Goal: Entertainment & Leisure: Consume media (video, audio)

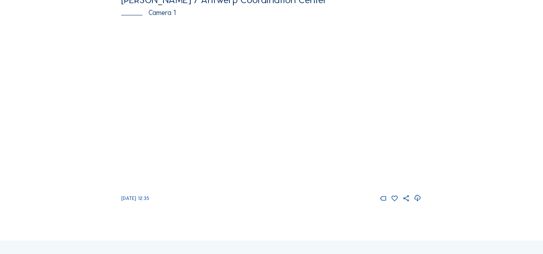
scroll to position [71, 0]
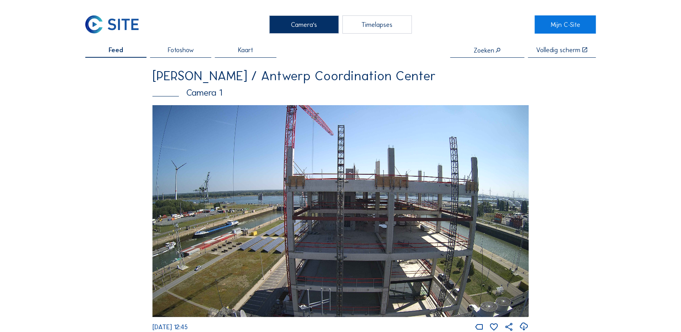
click at [361, 26] on div "Timelapses" at bounding box center [376, 24] width 69 height 18
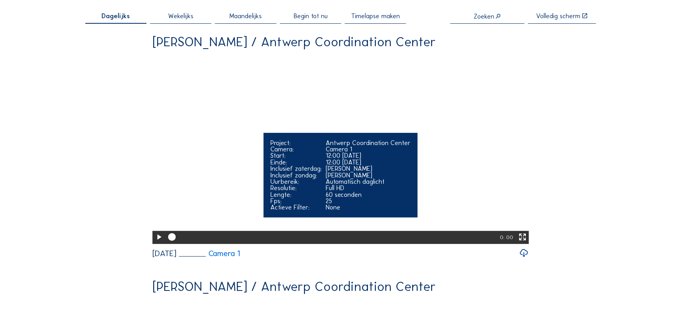
scroll to position [36, 0]
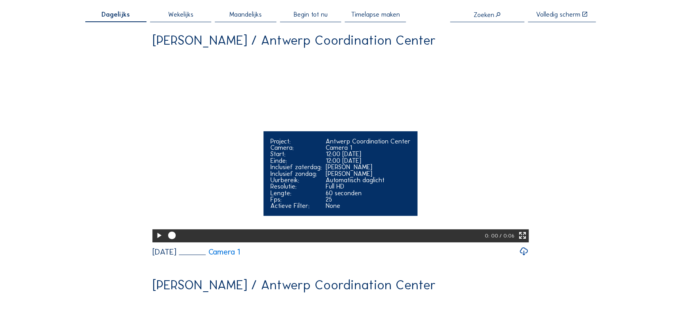
click at [154, 241] on icon at bounding box center [158, 235] width 9 height 11
